Goal: Transaction & Acquisition: Purchase product/service

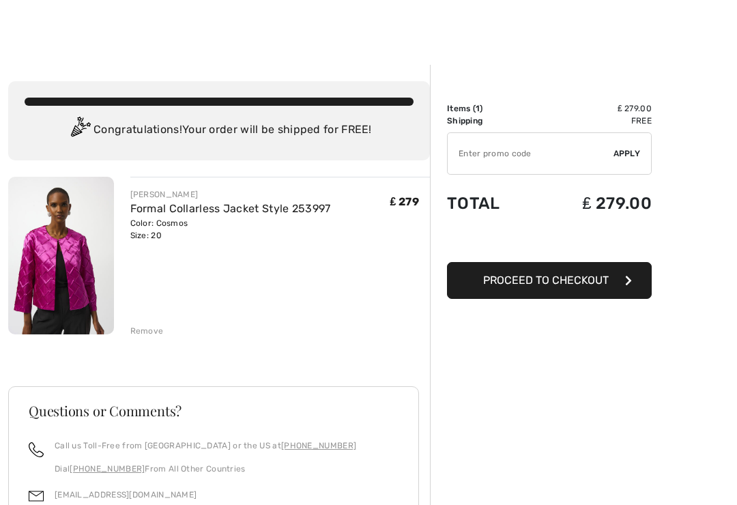
scroll to position [11, 0]
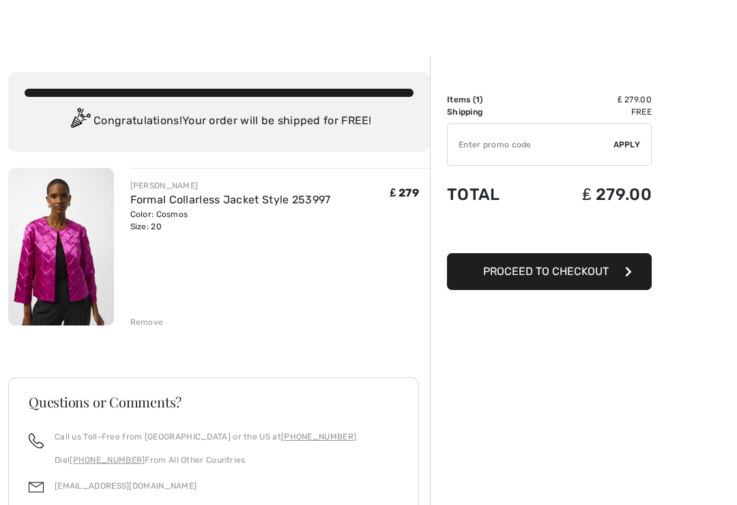
click at [570, 276] on span "Proceed to Checkout" at bounding box center [546, 271] width 126 height 13
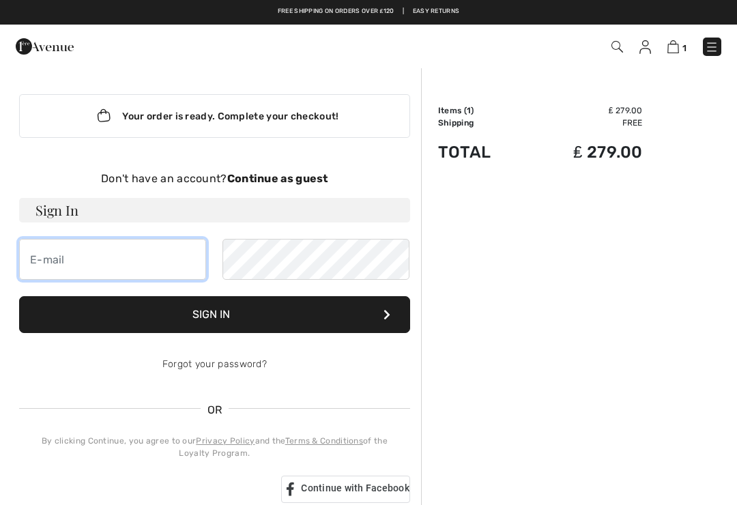
click at [129, 260] on input "email" at bounding box center [112, 259] width 187 height 41
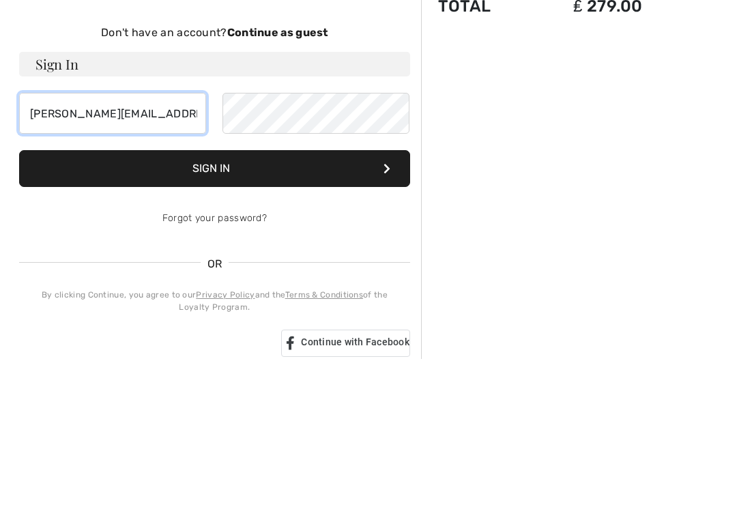
type input "[PERSON_NAME][EMAIL_ADDRESS][DOMAIN_NAME]"
click at [228, 296] on button "Sign In" at bounding box center [214, 314] width 391 height 37
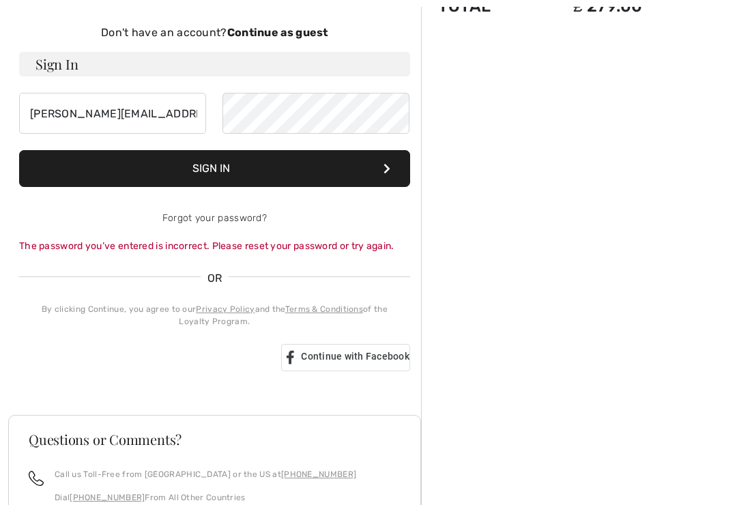
click at [227, 165] on button "Sign In" at bounding box center [214, 168] width 391 height 37
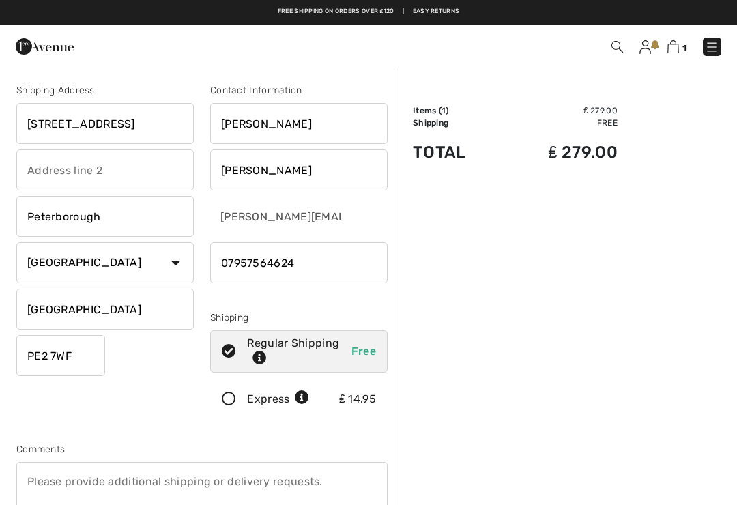
click at [160, 124] on input "18 Wakerley Drive" at bounding box center [104, 123] width 177 height 41
type input "1"
type input "34 Yarwells Headland"
click at [154, 179] on input "text" at bounding box center [104, 169] width 177 height 41
type input "Whittlesey"
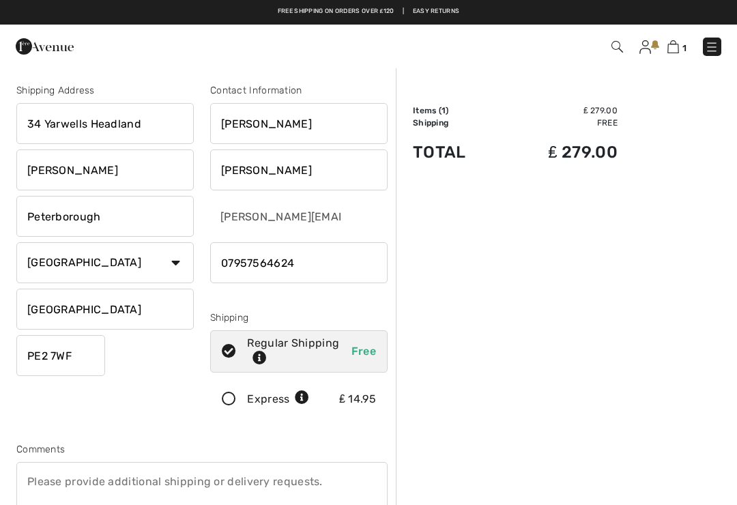
click at [92, 357] on input "PE2 7WF" at bounding box center [60, 355] width 89 height 41
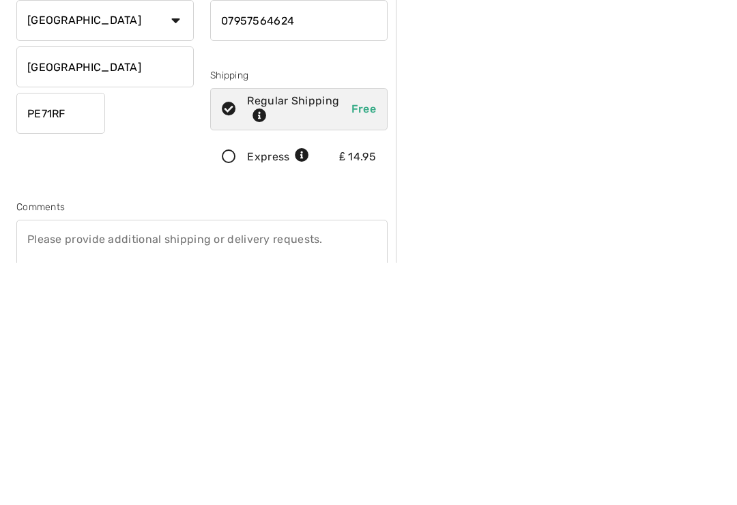
scroll to position [242, 0]
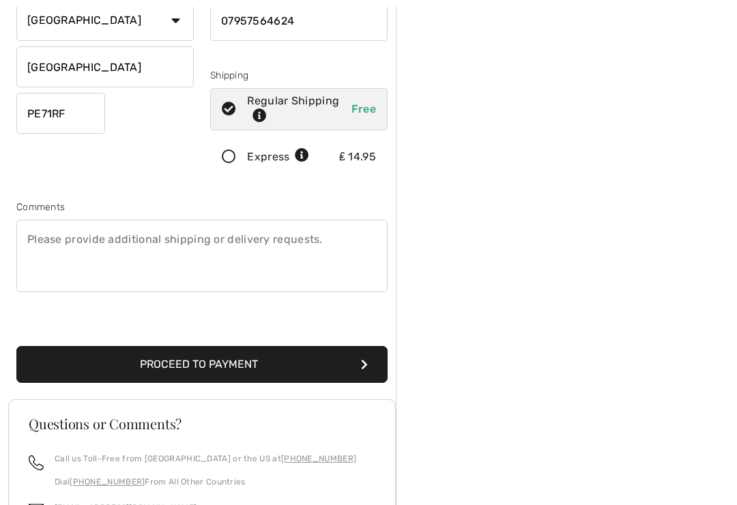
type input "PE71RF"
click at [229, 369] on button "Proceed to Payment" at bounding box center [201, 364] width 371 height 37
click at [262, 356] on button "Proceed to Payment" at bounding box center [201, 364] width 371 height 37
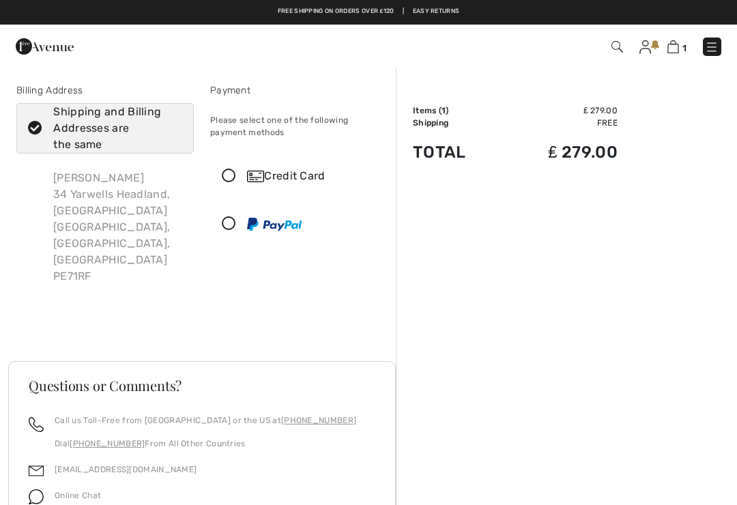
click at [232, 169] on icon at bounding box center [229, 176] width 36 height 14
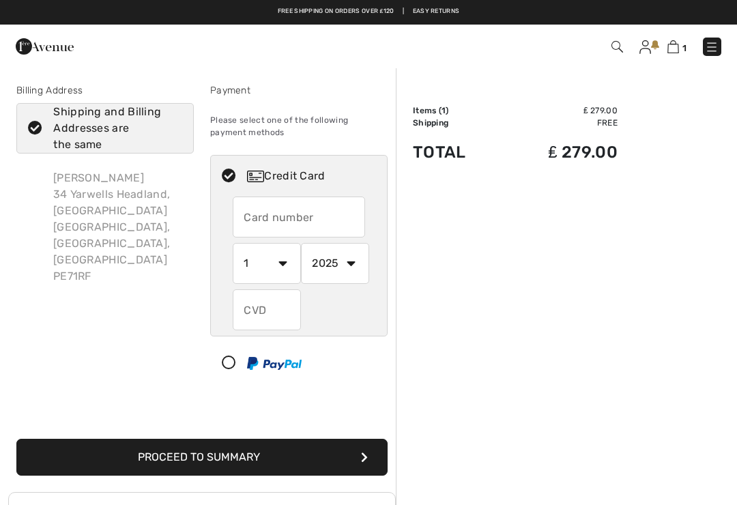
click at [276, 222] on input "text" at bounding box center [299, 217] width 132 height 41
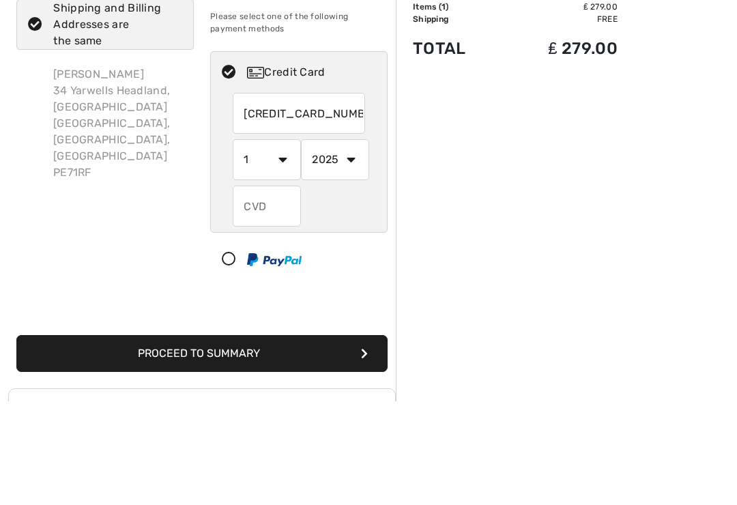
type input "4546384863542305"
click at [283, 243] on select "1 2 3 4 5 6 7 8 9 10 11 12" at bounding box center [267, 263] width 68 height 41
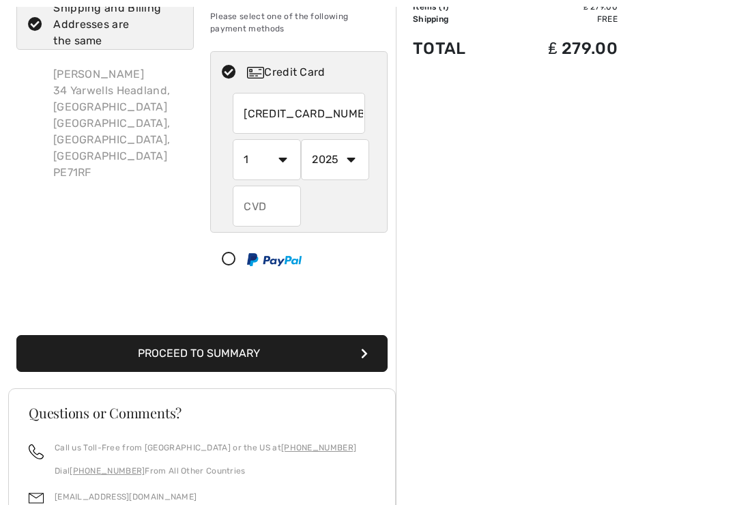
select select "8"
click at [352, 166] on select "2025 2026 2027 2028 2029 2030 2031 2032 2033 2034 2035" at bounding box center [335, 159] width 68 height 41
select select "2029"
click at [276, 217] on input "text" at bounding box center [267, 206] width 68 height 41
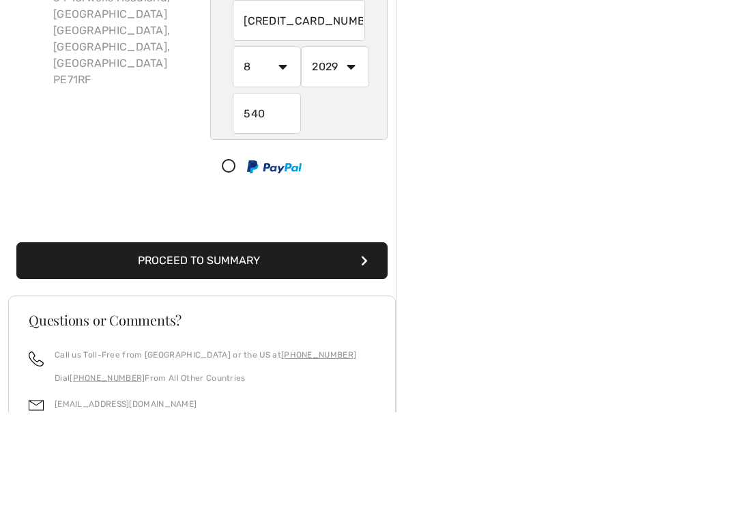
scroll to position [197, 0]
type input "540"
click at [291, 265] on button "Proceed to Summary" at bounding box center [201, 260] width 371 height 37
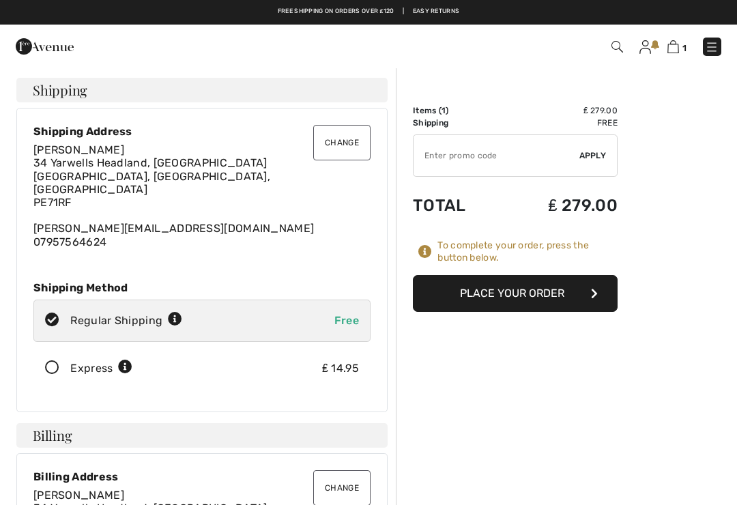
click at [536, 285] on button "Place Your Order" at bounding box center [515, 293] width 205 height 37
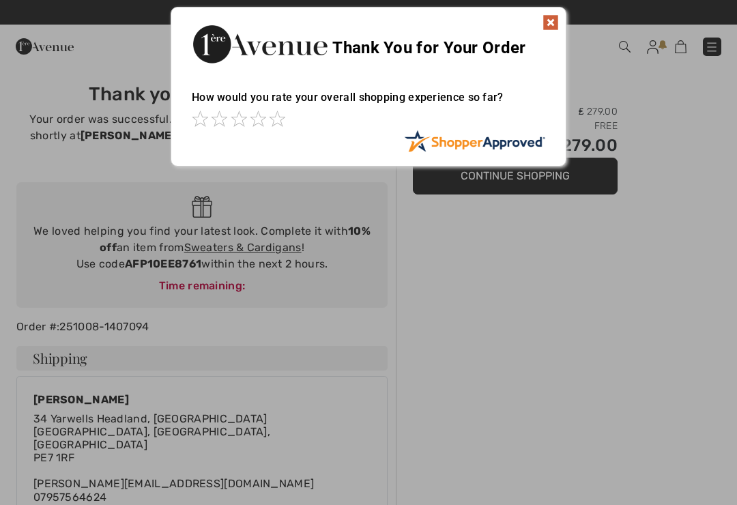
click at [556, 17] on img at bounding box center [551, 22] width 16 height 16
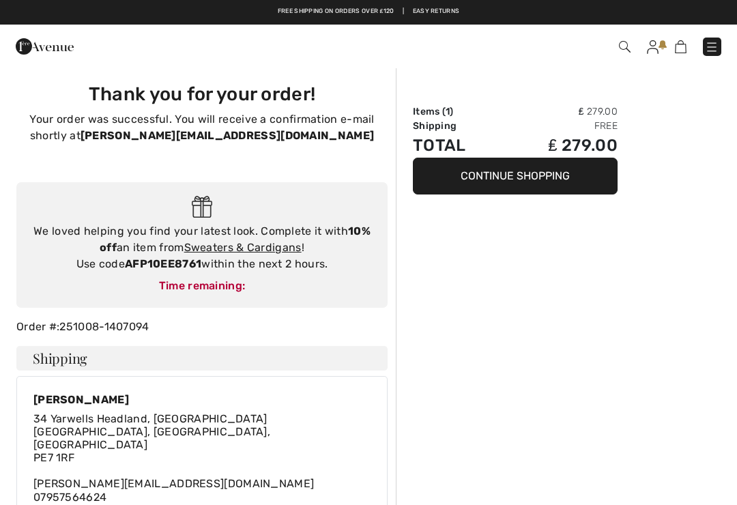
click at [715, 48] on img at bounding box center [712, 47] width 14 height 14
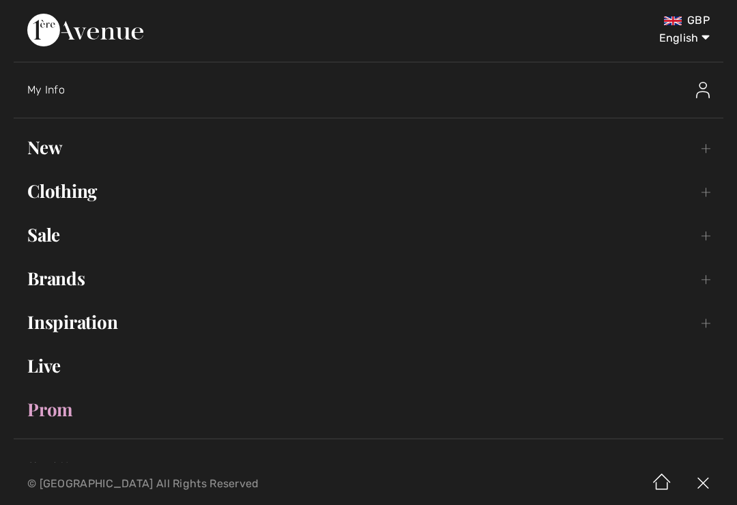
click at [67, 285] on link "Brands Open submenu" at bounding box center [369, 278] width 710 height 30
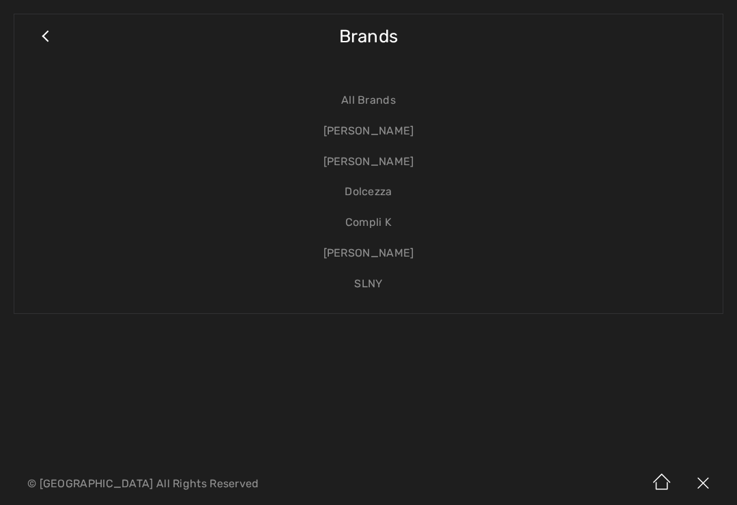
click at [384, 130] on link "[PERSON_NAME]" at bounding box center [368, 131] width 681 height 31
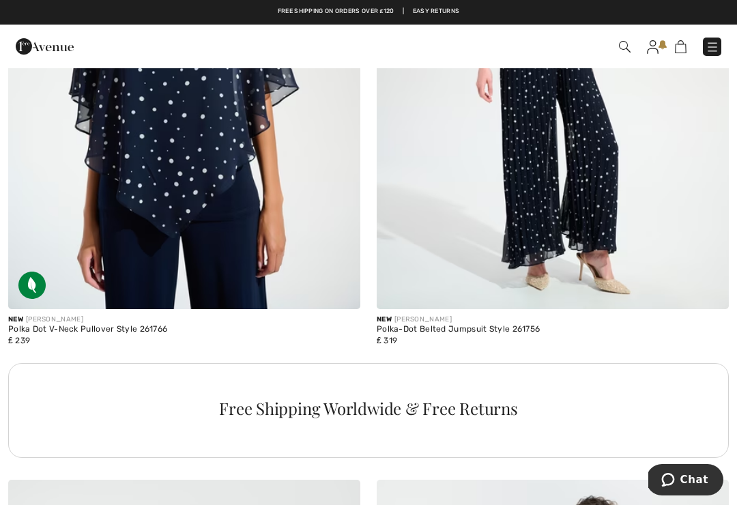
scroll to position [7283, 0]
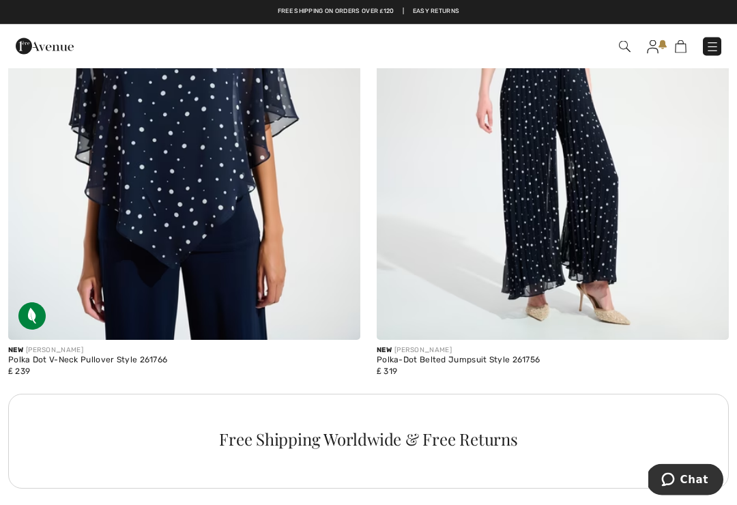
click at [711, 51] on img at bounding box center [713, 47] width 14 height 14
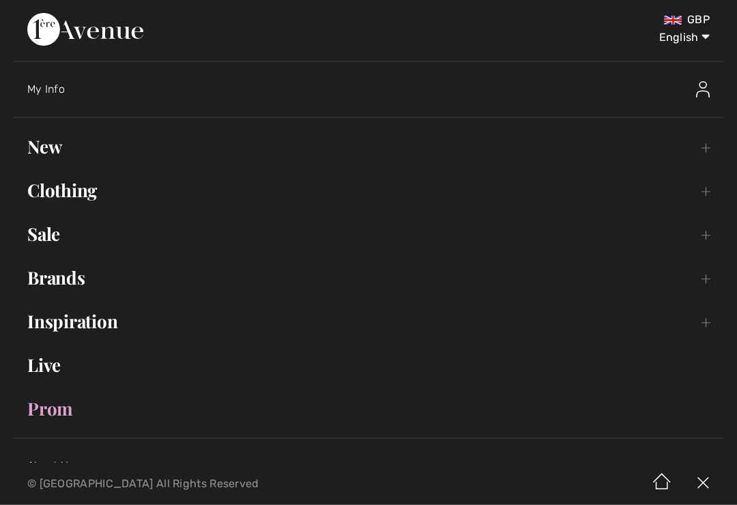
scroll to position [7284, 0]
click at [47, 283] on link "Brands Open submenu" at bounding box center [369, 278] width 710 height 30
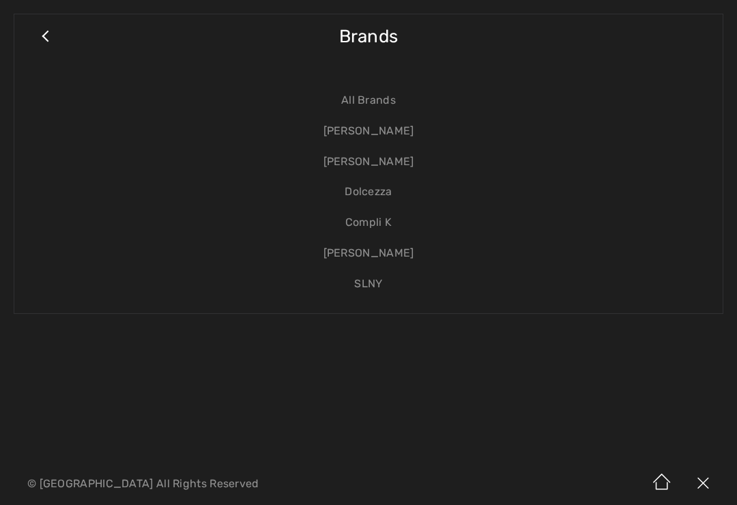
click at [377, 131] on link "[PERSON_NAME]" at bounding box center [368, 131] width 681 height 31
click at [366, 125] on link "[PERSON_NAME]" at bounding box center [368, 131] width 681 height 31
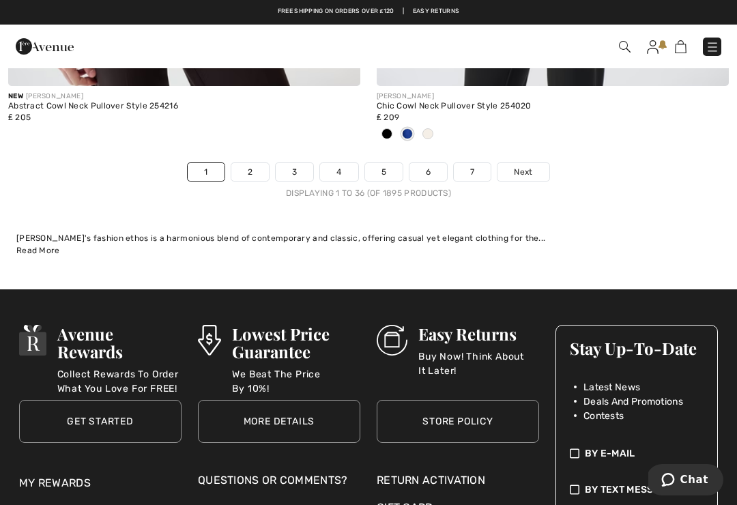
scroll to position [11214, 0]
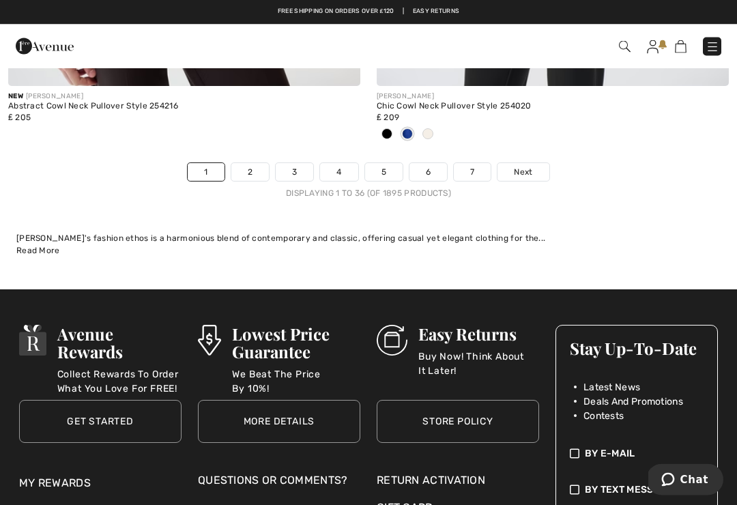
click at [530, 167] on span "Next" at bounding box center [523, 173] width 18 height 12
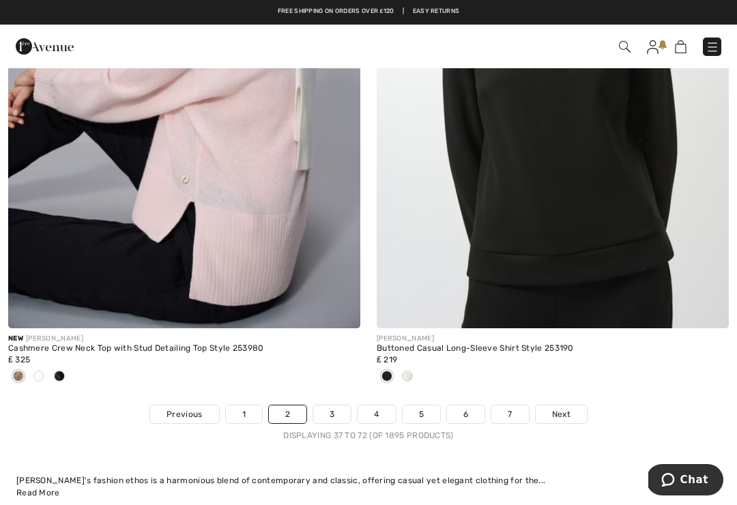
scroll to position [11042, 0]
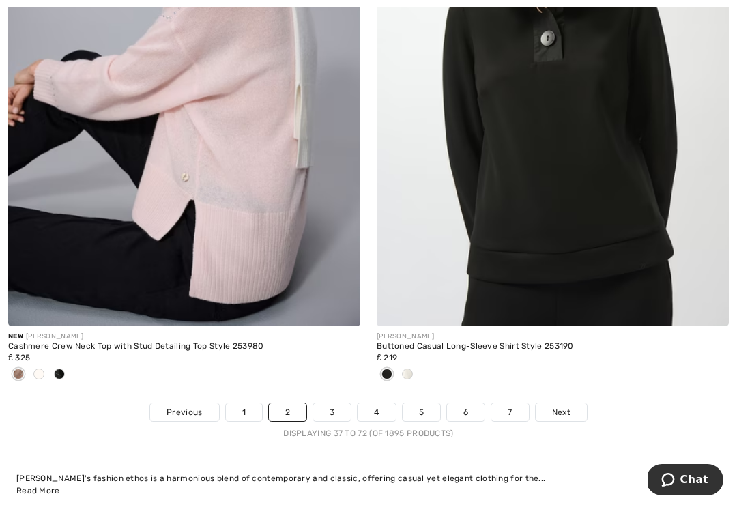
click at [567, 406] on span "Next" at bounding box center [561, 412] width 18 height 12
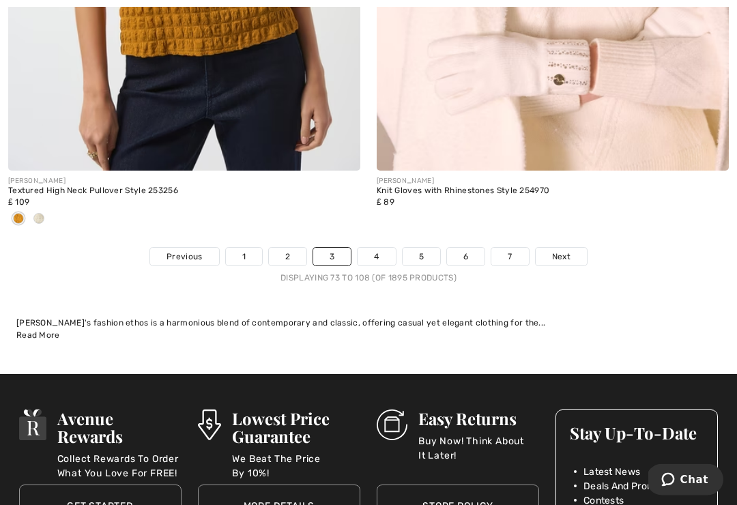
scroll to position [11152, 0]
click at [565, 250] on span "Next" at bounding box center [561, 256] width 18 height 12
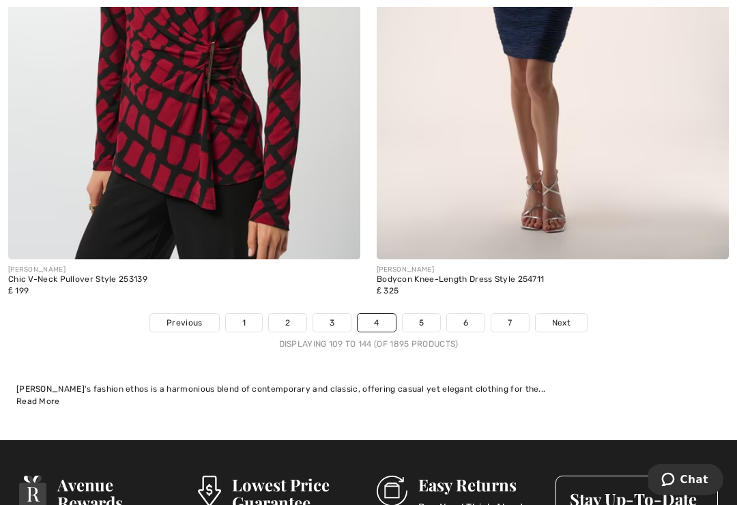
scroll to position [11018, 0]
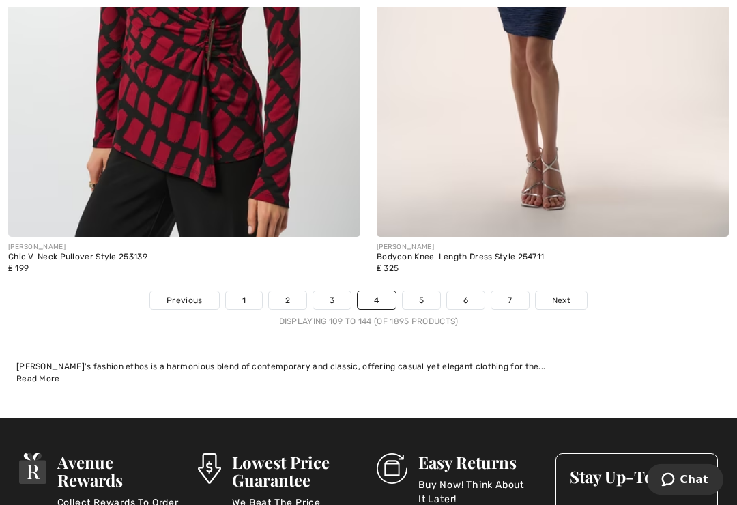
click at [564, 295] on span "Next" at bounding box center [561, 301] width 18 height 12
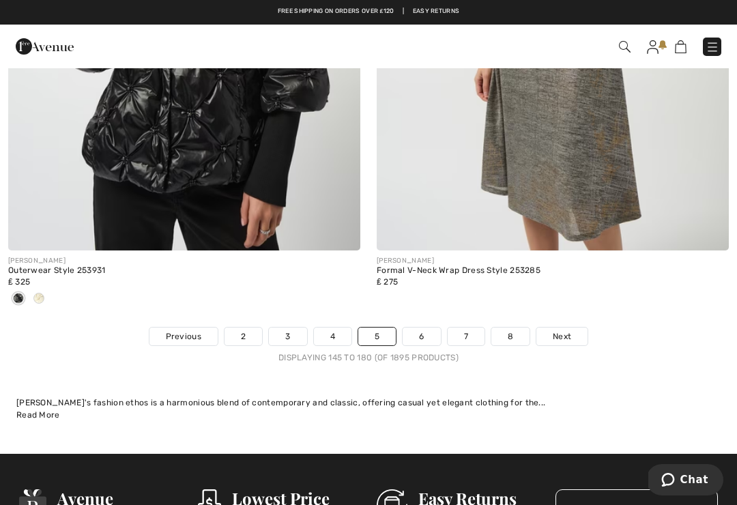
scroll to position [11094, 0]
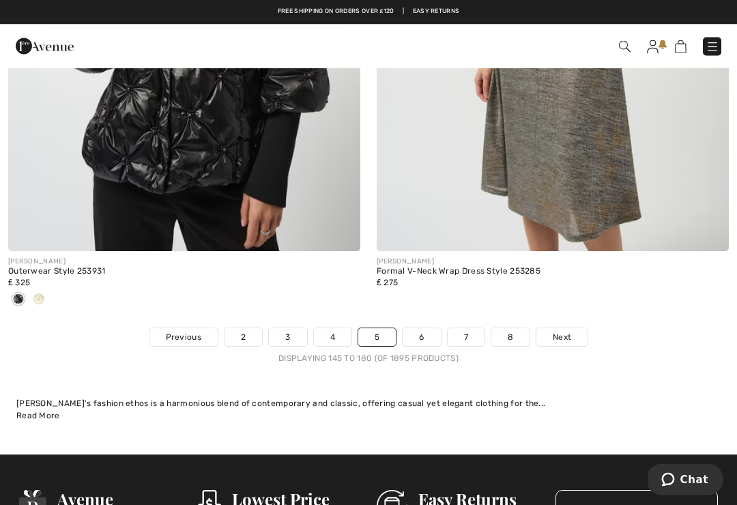
click at [569, 332] on span "Next" at bounding box center [562, 338] width 18 height 12
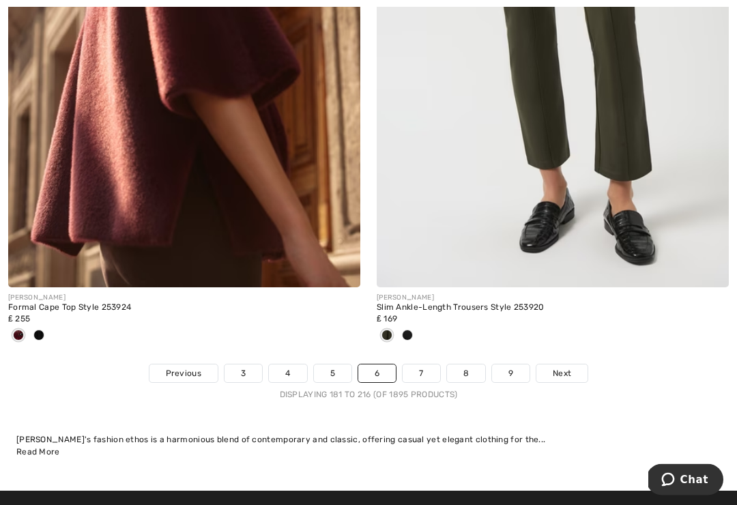
scroll to position [10992, 0]
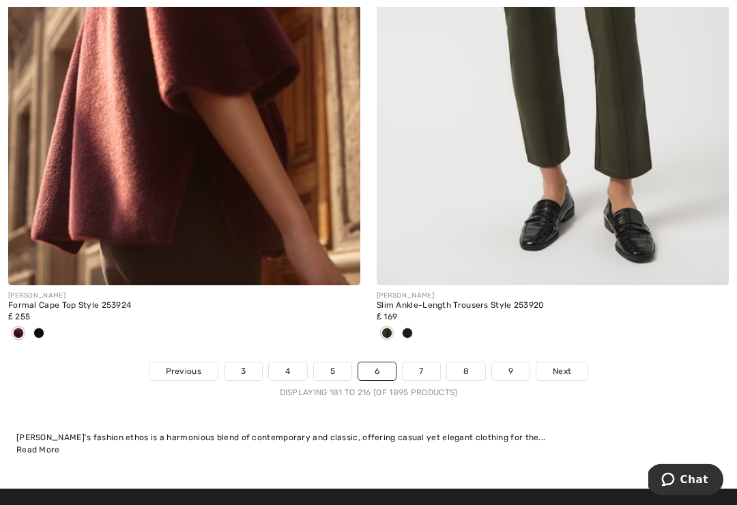
click at [427, 363] on link "7" at bounding box center [421, 372] width 37 height 18
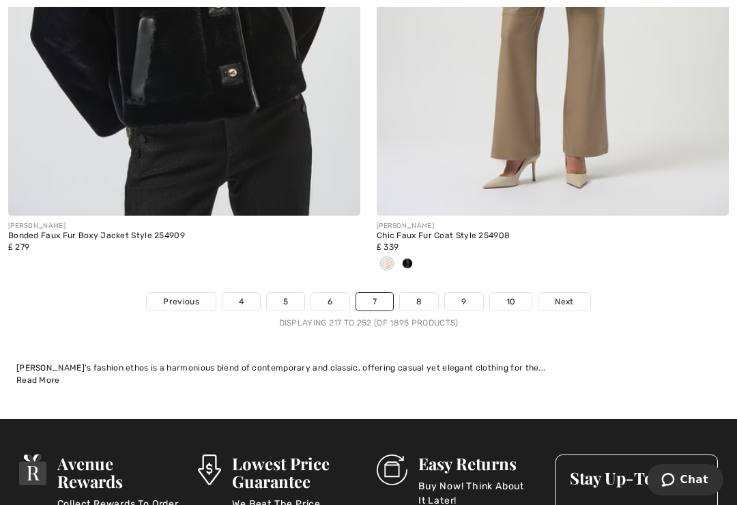
scroll to position [11227, 0]
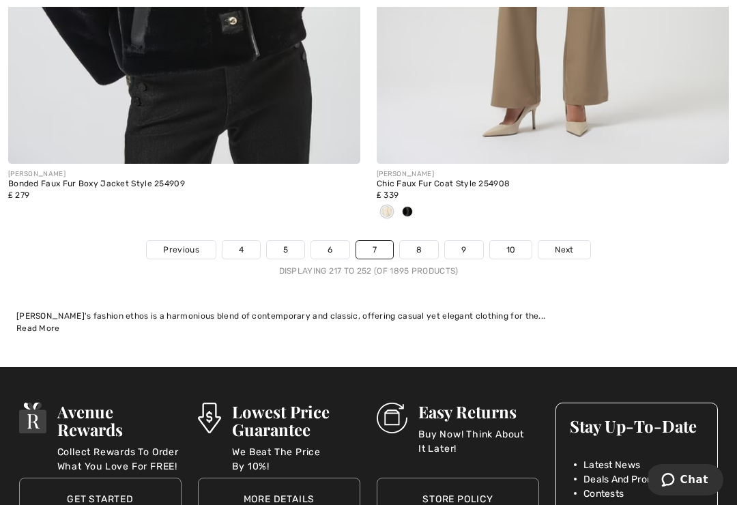
click at [427, 241] on link "8" at bounding box center [419, 250] width 38 height 18
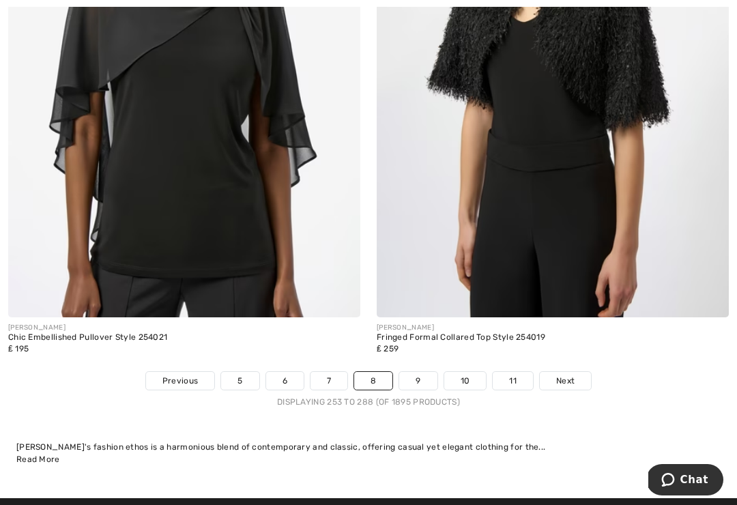
scroll to position [10913, 0]
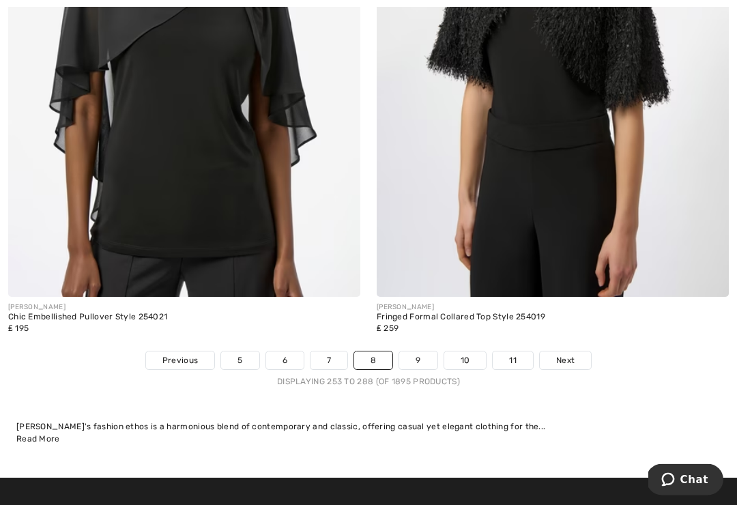
click at [425, 352] on link "9" at bounding box center [418, 361] width 38 height 18
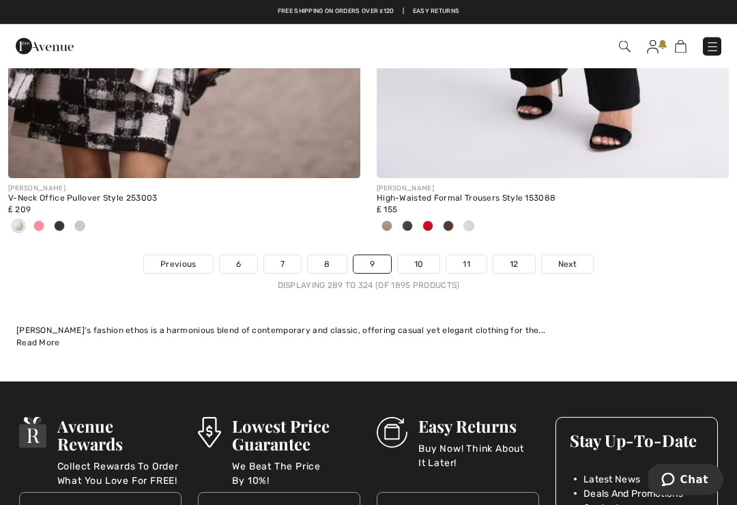
scroll to position [11242, 0]
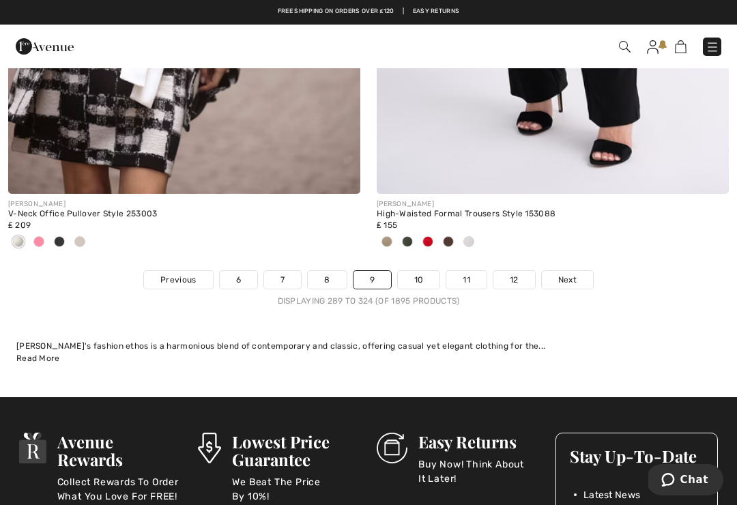
click at [429, 271] on link "10" at bounding box center [419, 280] width 42 height 18
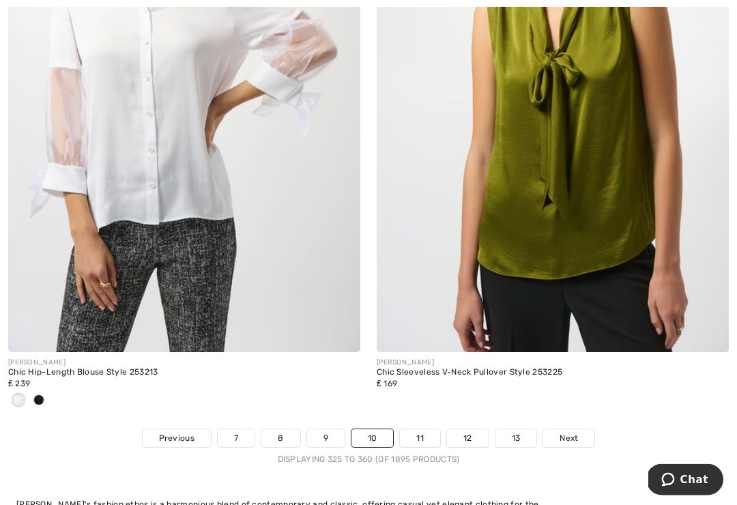
scroll to position [11035, 0]
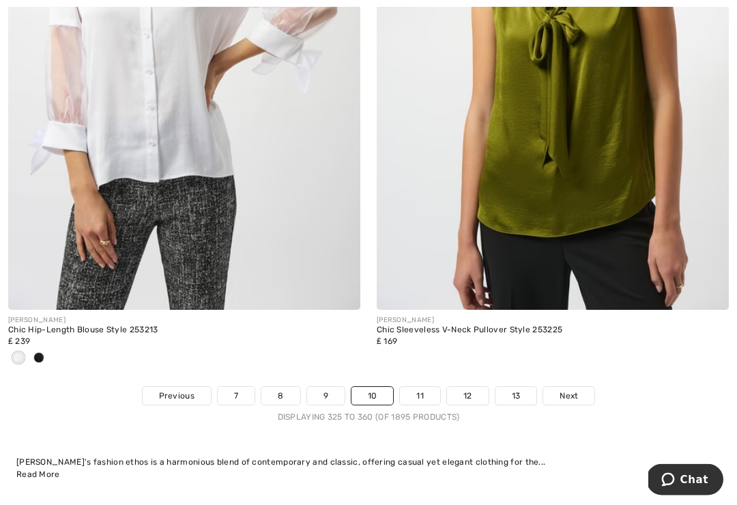
click at [429, 388] on link "11" at bounding box center [420, 397] width 40 height 18
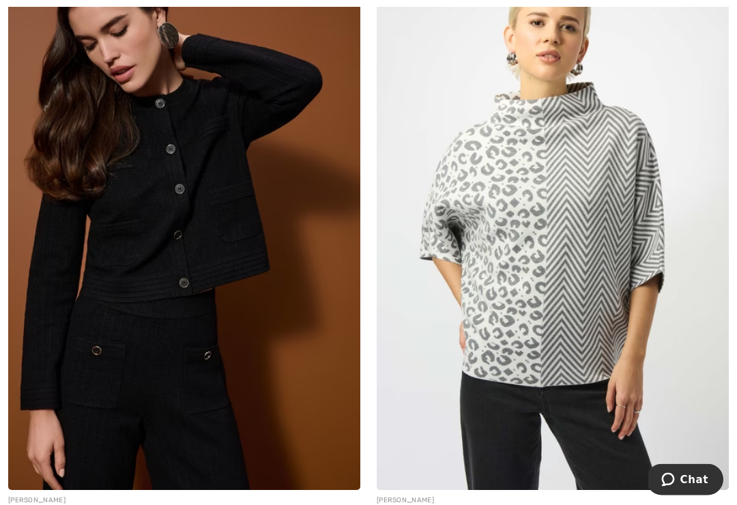
scroll to position [4693, 0]
click at [547, 300] on img at bounding box center [553, 226] width 352 height 528
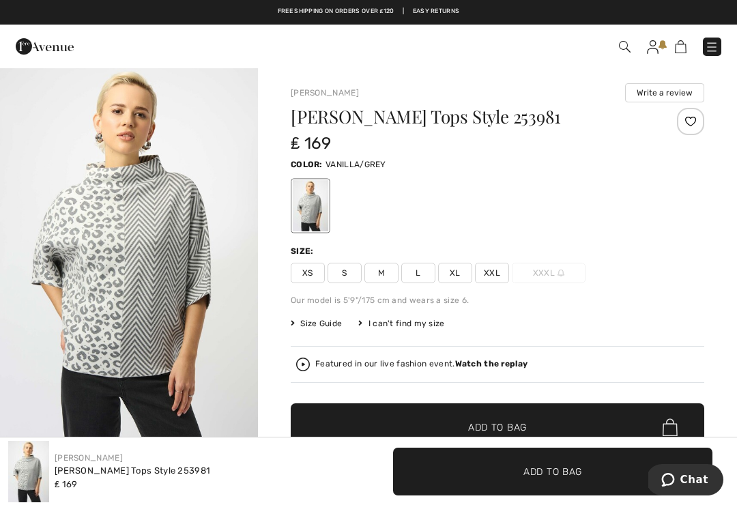
click at [318, 325] on span "Size Guide" at bounding box center [316, 323] width 51 height 12
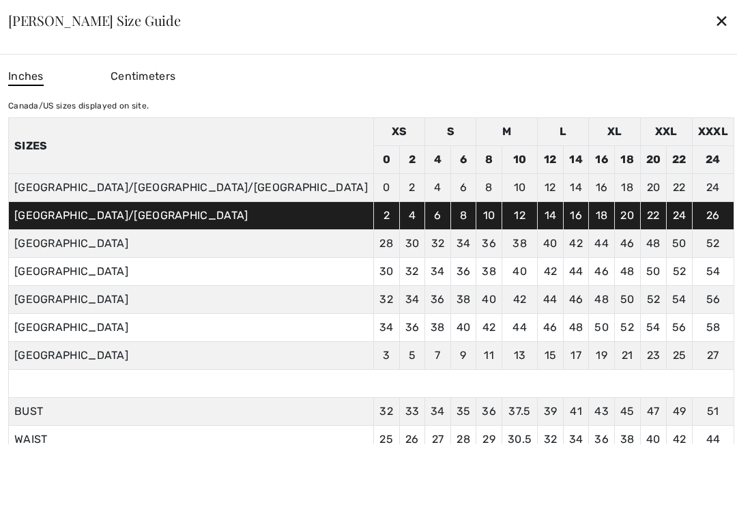
click at [715, 27] on div "✕" at bounding box center [722, 20] width 14 height 29
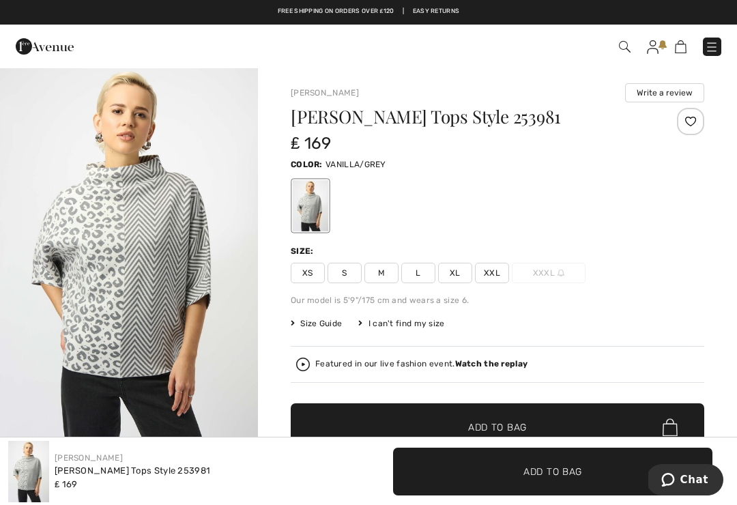
click at [495, 273] on span "XXL" at bounding box center [492, 273] width 34 height 20
click at [508, 420] on span "Add to Bag" at bounding box center [497, 427] width 59 height 14
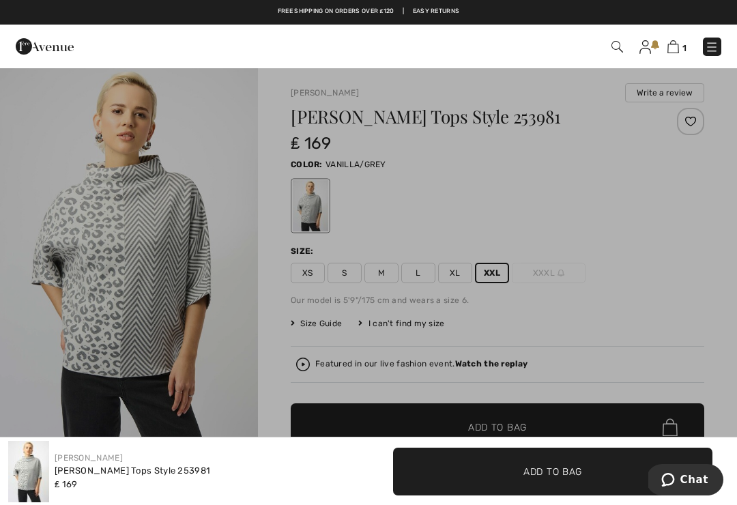
click at [674, 52] on img at bounding box center [673, 46] width 12 height 13
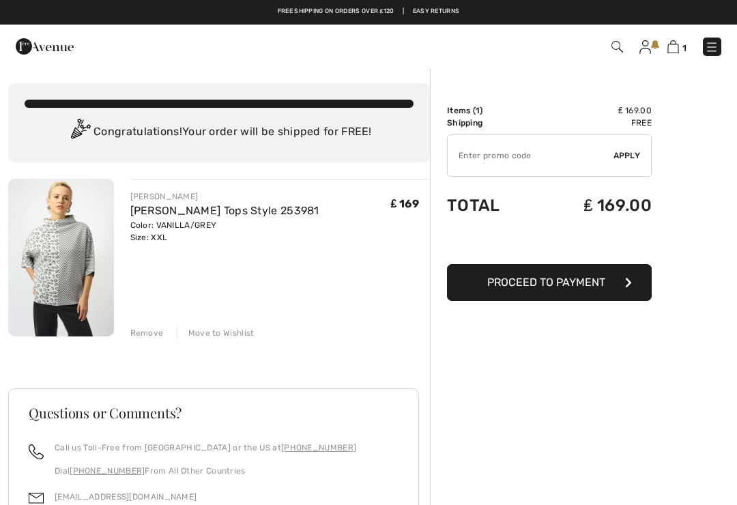
click at [472, 155] on input "TEXT" at bounding box center [531, 155] width 166 height 41
paste input "AFP10EE8761"
type input "AFP10EE8761"
click at [606, 283] on button "Proceed to Payment" at bounding box center [549, 282] width 205 height 37
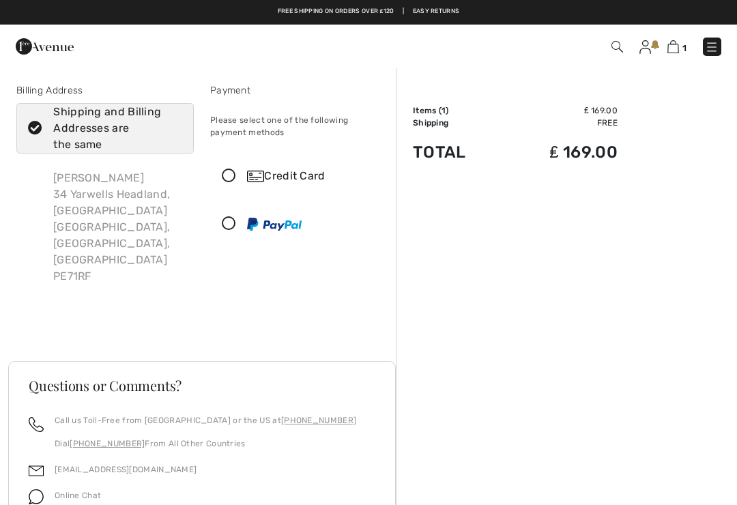
click at [226, 185] on div "Credit Card" at bounding box center [299, 176] width 176 height 41
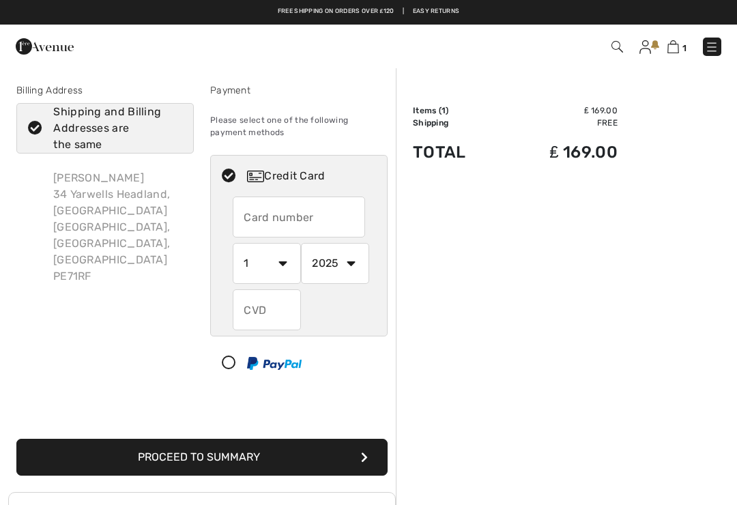
click at [296, 220] on input "text" at bounding box center [299, 217] width 132 height 41
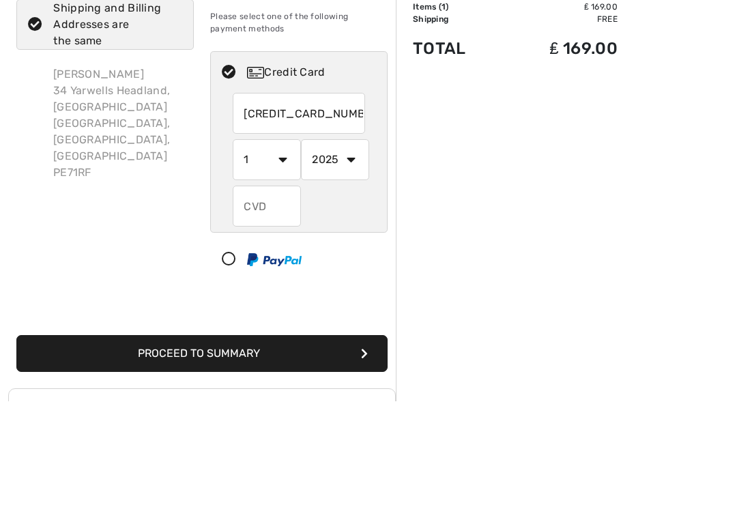
type input "[CREDIT_CARD_NUMBER]"
click at [278, 243] on select "1 2 3 4 5 6 7 8 9 10 11 12" at bounding box center [267, 263] width 68 height 41
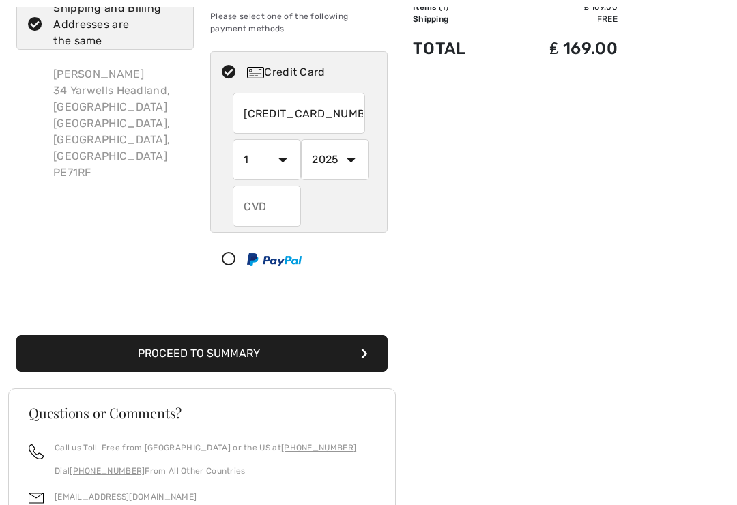
select select "8"
click at [351, 165] on select "2025 2026 2027 2028 2029 2030 2031 2032 2033 2034 2035" at bounding box center [335, 159] width 68 height 41
select select "2029"
click at [280, 217] on input "text" at bounding box center [267, 206] width 68 height 41
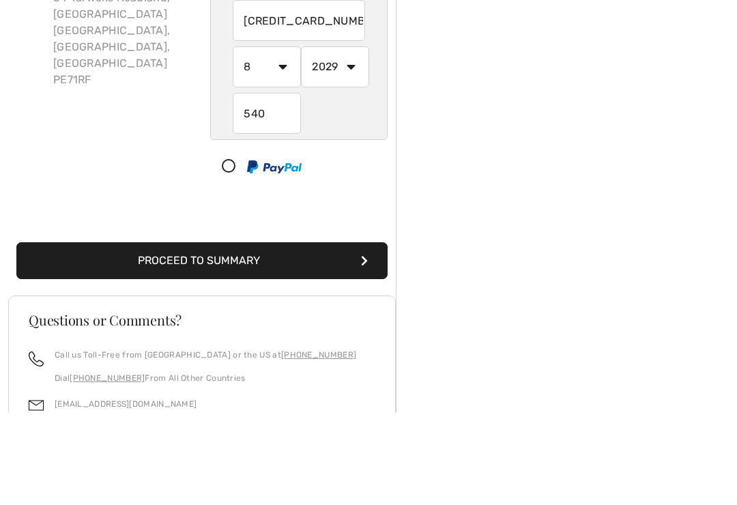
scroll to position [197, 0]
type input "540"
click at [276, 264] on button "Proceed to Summary" at bounding box center [201, 260] width 371 height 37
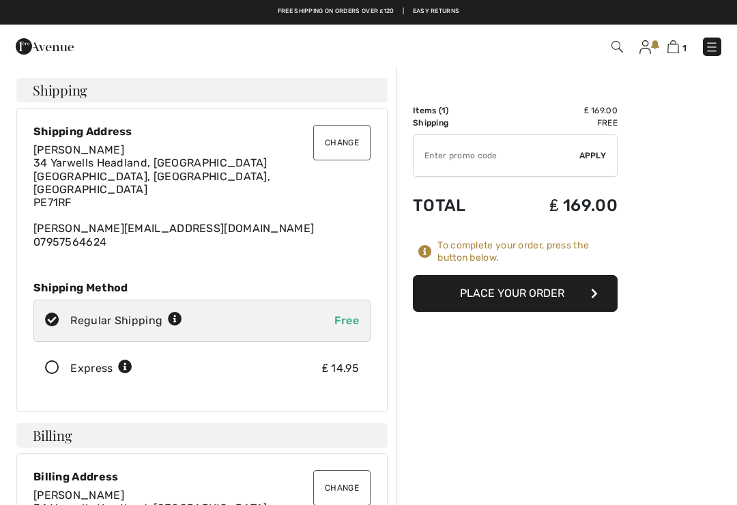
click at [448, 157] on input "TEXT" at bounding box center [497, 155] width 166 height 41
paste input "AFP10EE8761"
type input "AFP10EE8761"
click at [596, 158] on span "Apply" at bounding box center [592, 155] width 27 height 12
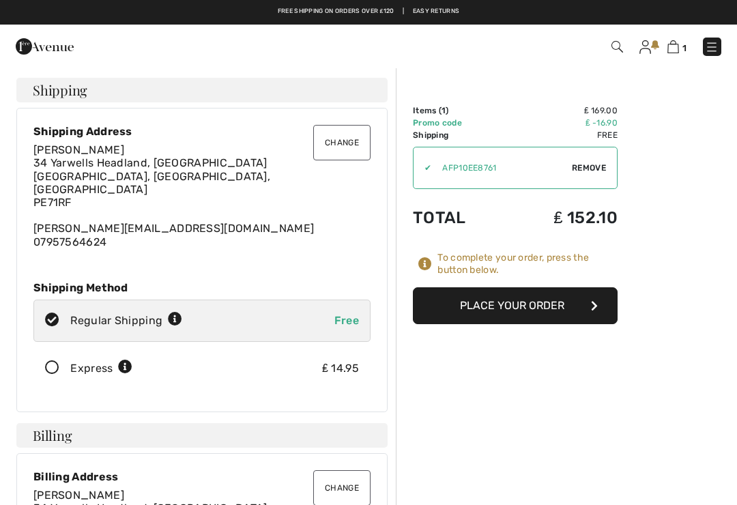
click at [541, 304] on button "Place Your Order" at bounding box center [515, 305] width 205 height 37
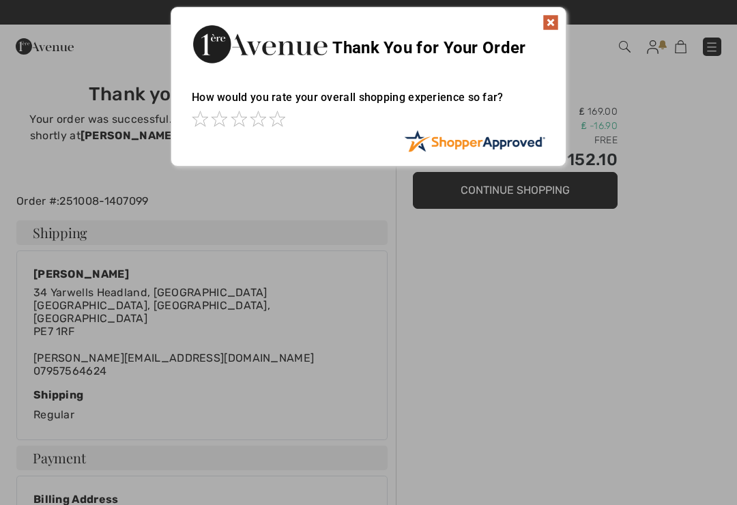
click at [559, 14] on div "Thank You for Your Order" at bounding box center [368, 43] width 394 height 70
click at [546, 17] on img at bounding box center [551, 22] width 16 height 16
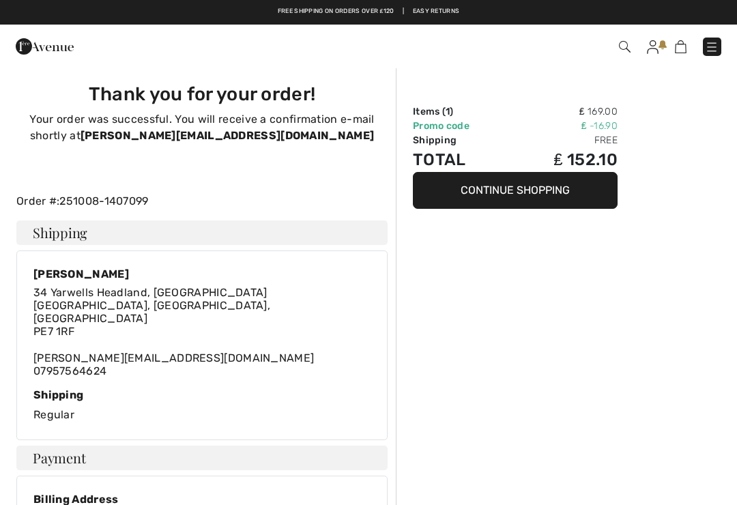
click at [549, 192] on button "Continue Shopping" at bounding box center [515, 190] width 205 height 37
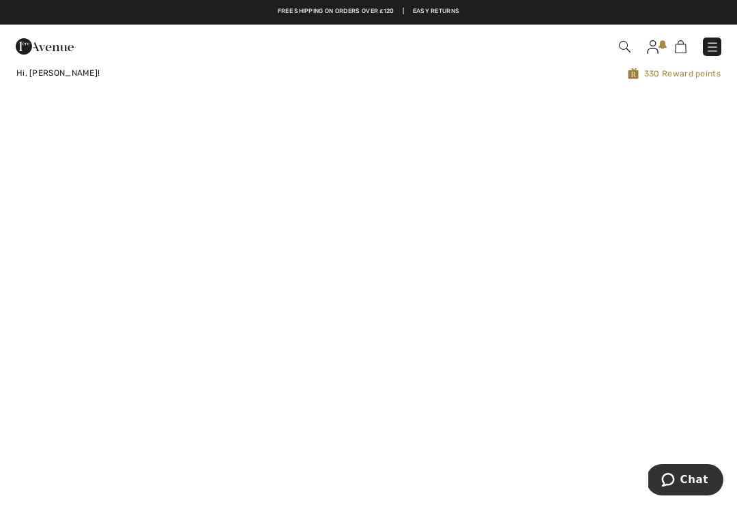
click at [655, 48] on img at bounding box center [653, 47] width 12 height 14
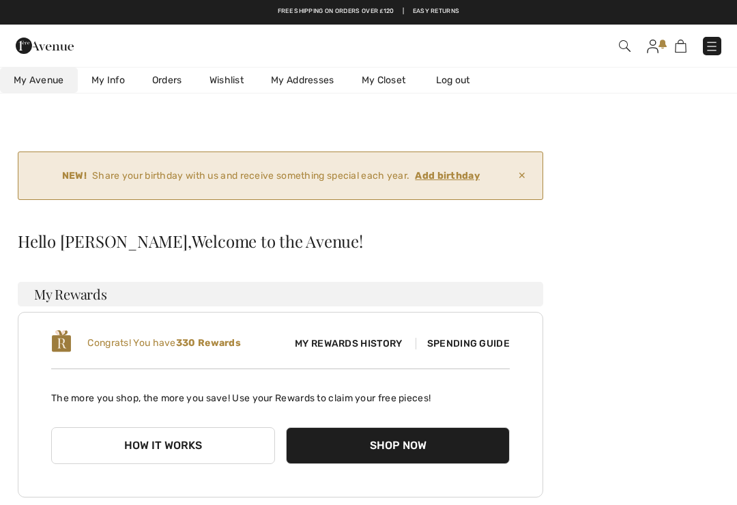
click at [459, 175] on ins "Add birthday" at bounding box center [447, 176] width 65 height 12
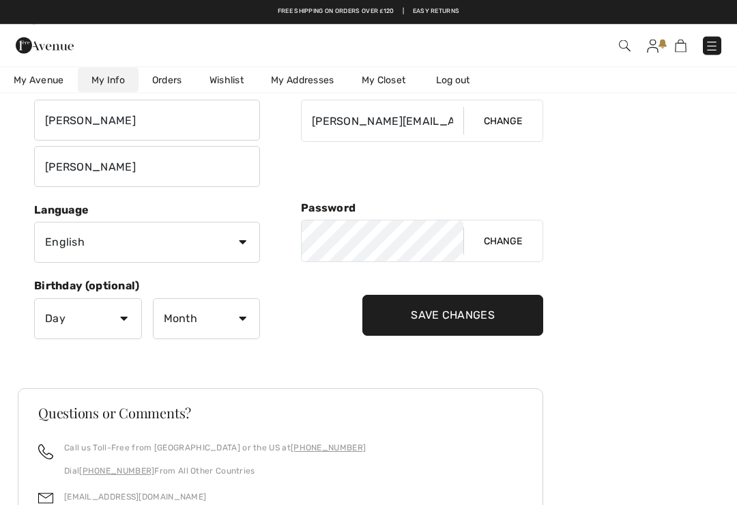
scroll to position [223, 0]
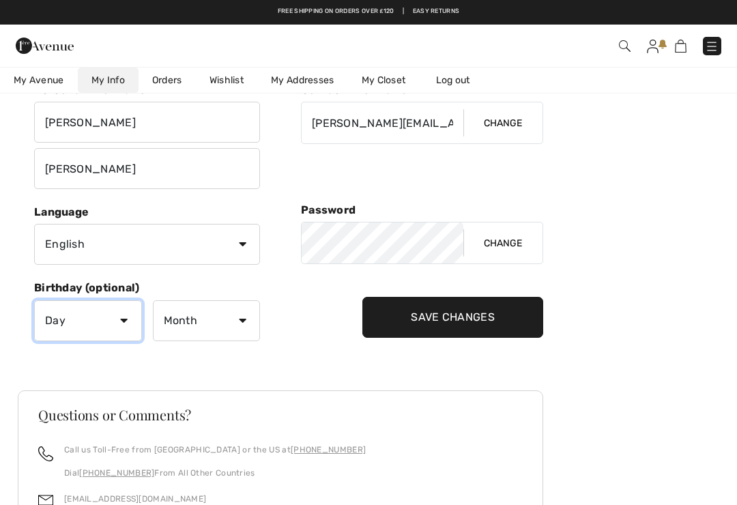
click at [126, 319] on select "Day 1 2 3 4 5 6 7 8 9 10 11 12 13 14 15 16 17 18 19 20 21 22 23 24 25 26 27 28 …" at bounding box center [88, 320] width 108 height 41
click at [127, 323] on select "Day 1 2 3 4 5 6 7 8 9 10 11 12 13 14 15 16 17 18 19 20 21 22 23 24 25 26 27 28 …" at bounding box center [88, 320] width 108 height 41
select select "22"
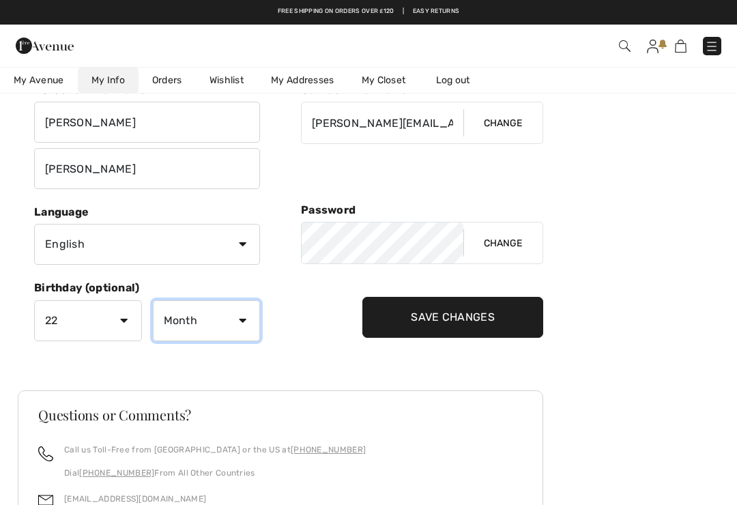
click at [250, 328] on select "Month January February March April May June July August September October Novem…" at bounding box center [207, 320] width 108 height 41
select select "12"
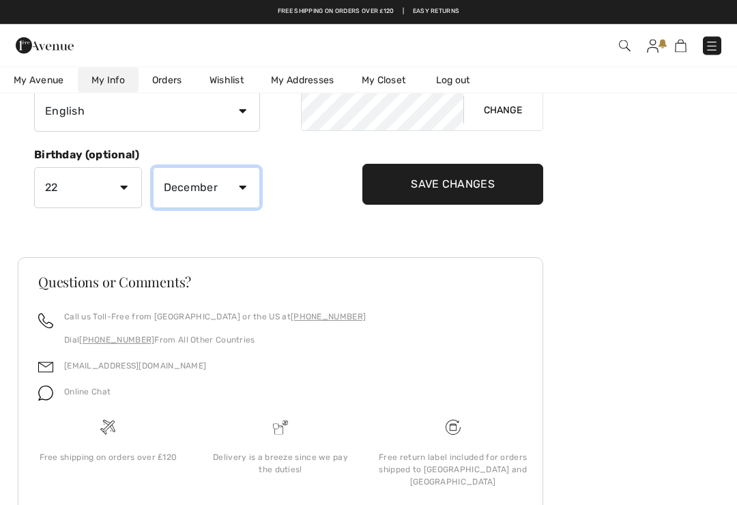
scroll to position [355, 0]
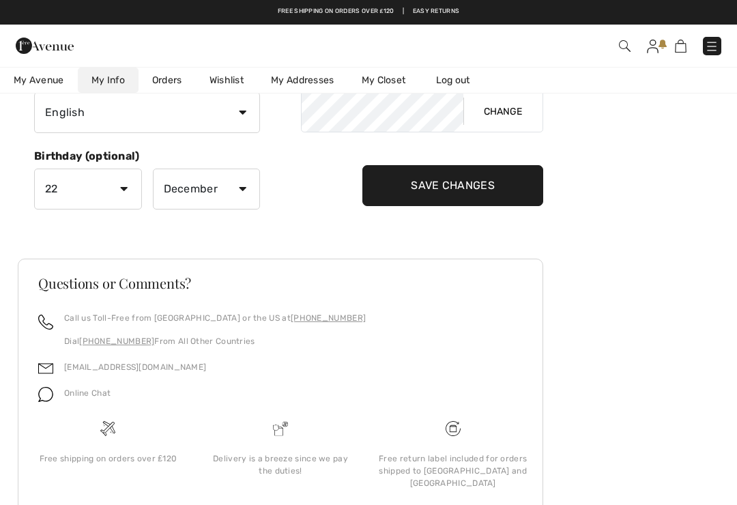
click at [462, 189] on input "Save Changes" at bounding box center [452, 185] width 181 height 41
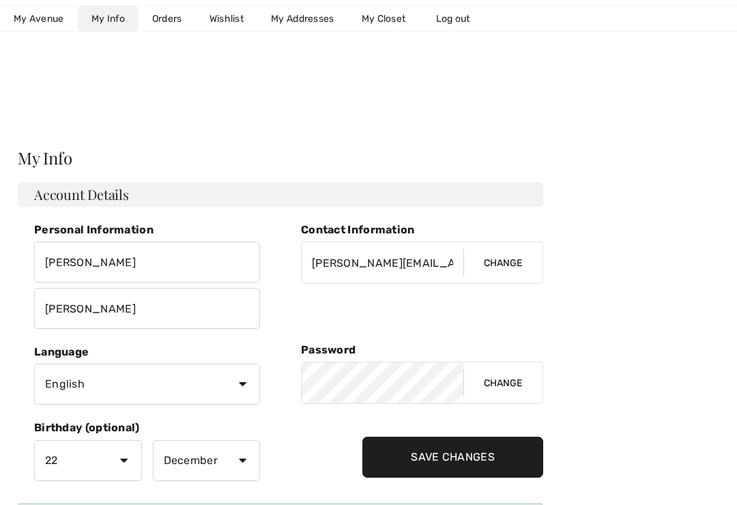
scroll to position [0, 0]
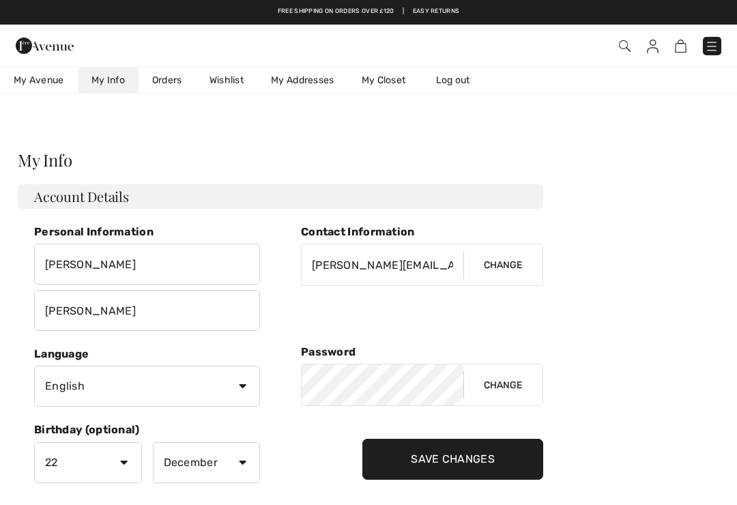
click at [457, 78] on link "Log out" at bounding box center [459, 80] width 75 height 25
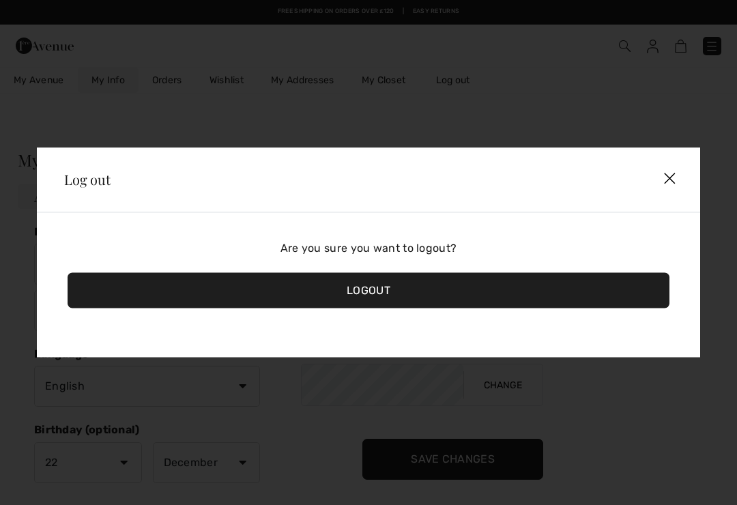
click at [373, 295] on div "Logout" at bounding box center [369, 290] width 602 height 35
